Goal: Find specific page/section: Find specific page/section

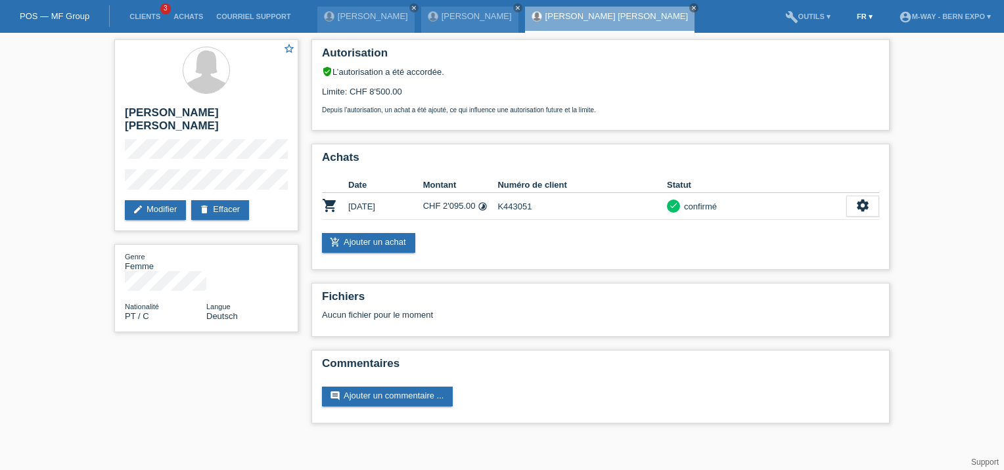
drag, startPoint x: 0, startPoint y: 0, endPoint x: 844, endPoint y: 16, distance: 843.9
click at [850, 16] on link "FR ▾" at bounding box center [864, 16] width 29 height 8
click at [827, 26] on span "Deutsch" at bounding box center [829, 32] width 35 height 16
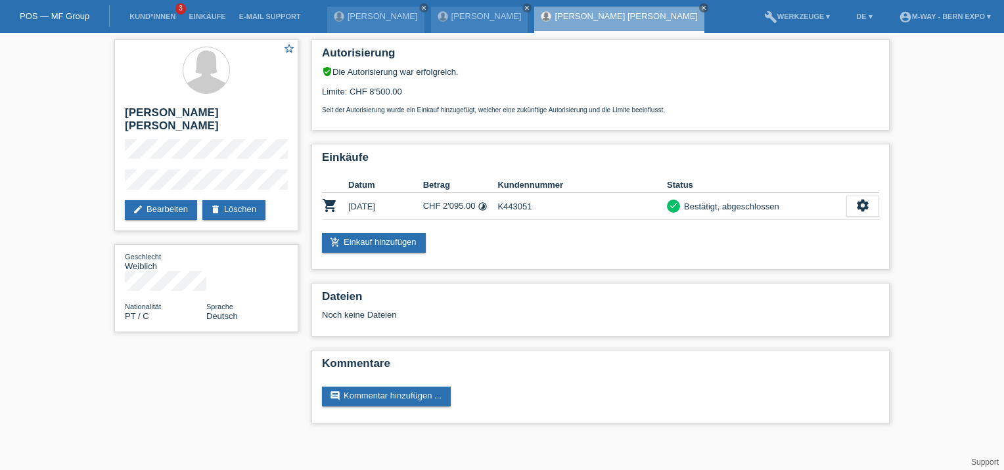
click at [142, 8] on li "Kund*innen 3" at bounding box center [152, 17] width 59 height 34
click at [151, 16] on link "Kund*innen" at bounding box center [152, 16] width 59 height 8
